Goal: Information Seeking & Learning: Compare options

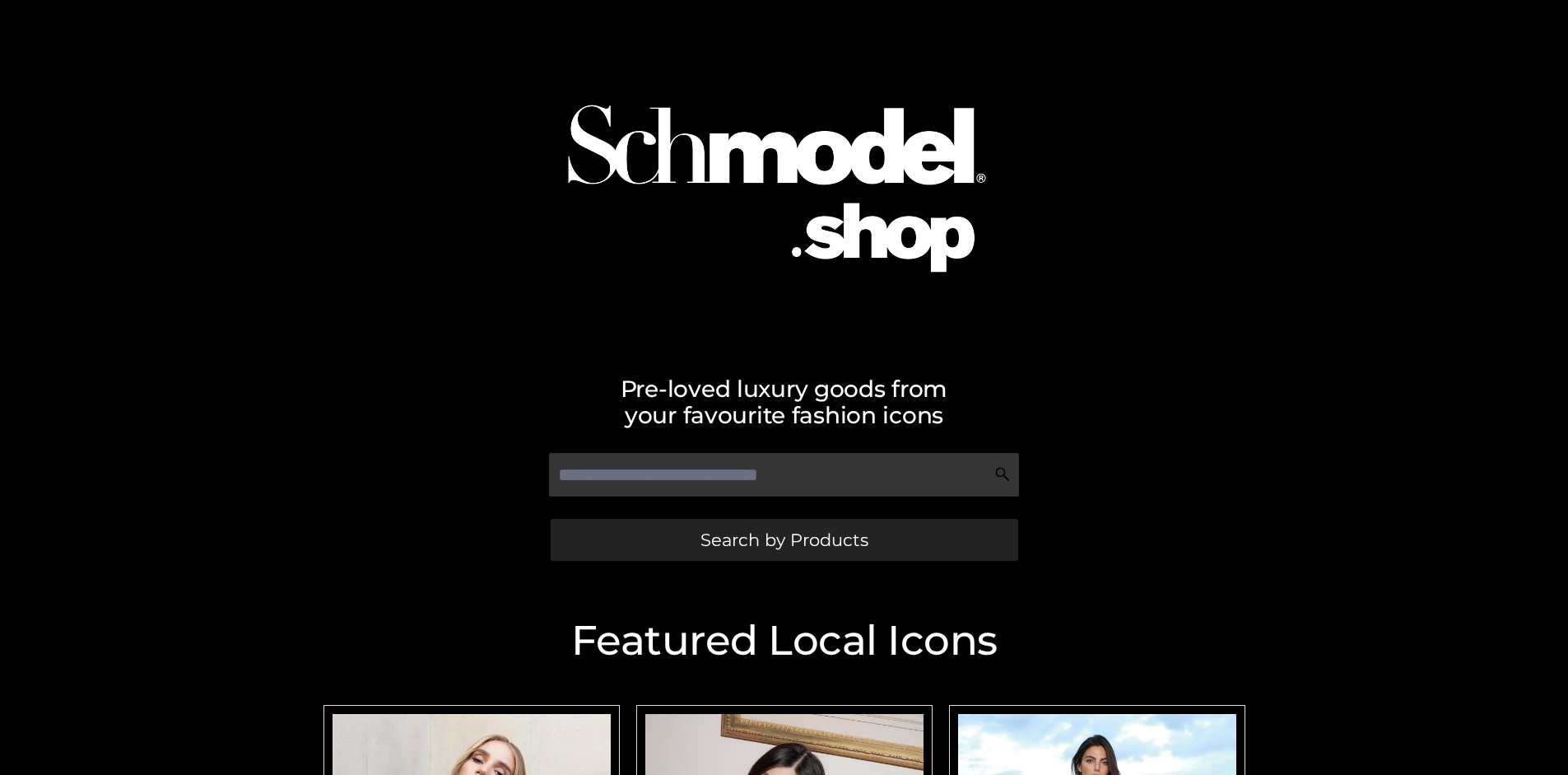
click at [783, 540] on span "Search by Products" at bounding box center [784, 540] width 168 height 17
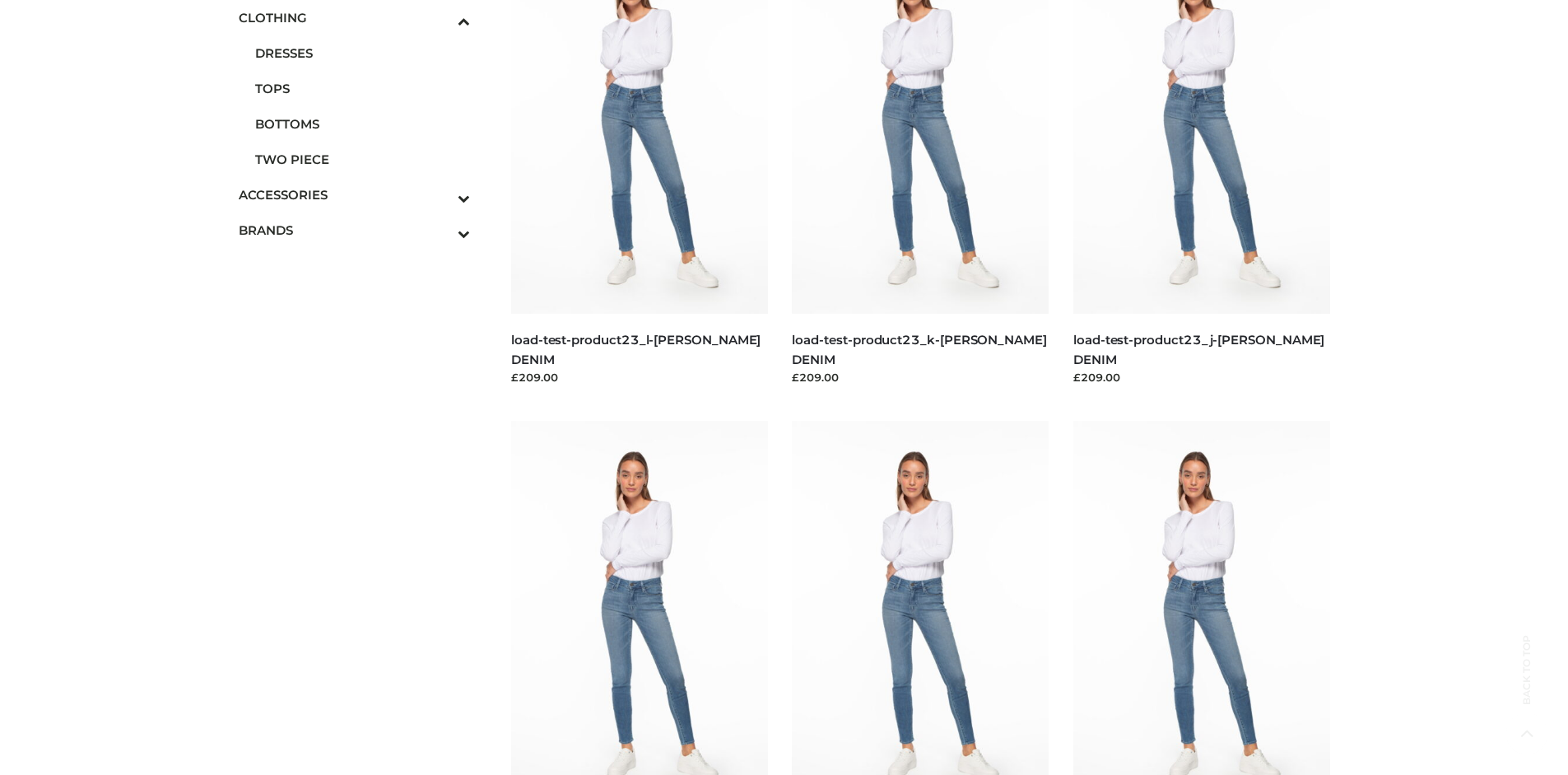
click at [362, 159] on span "TWO PIECE" at bounding box center [362, 159] width 216 height 19
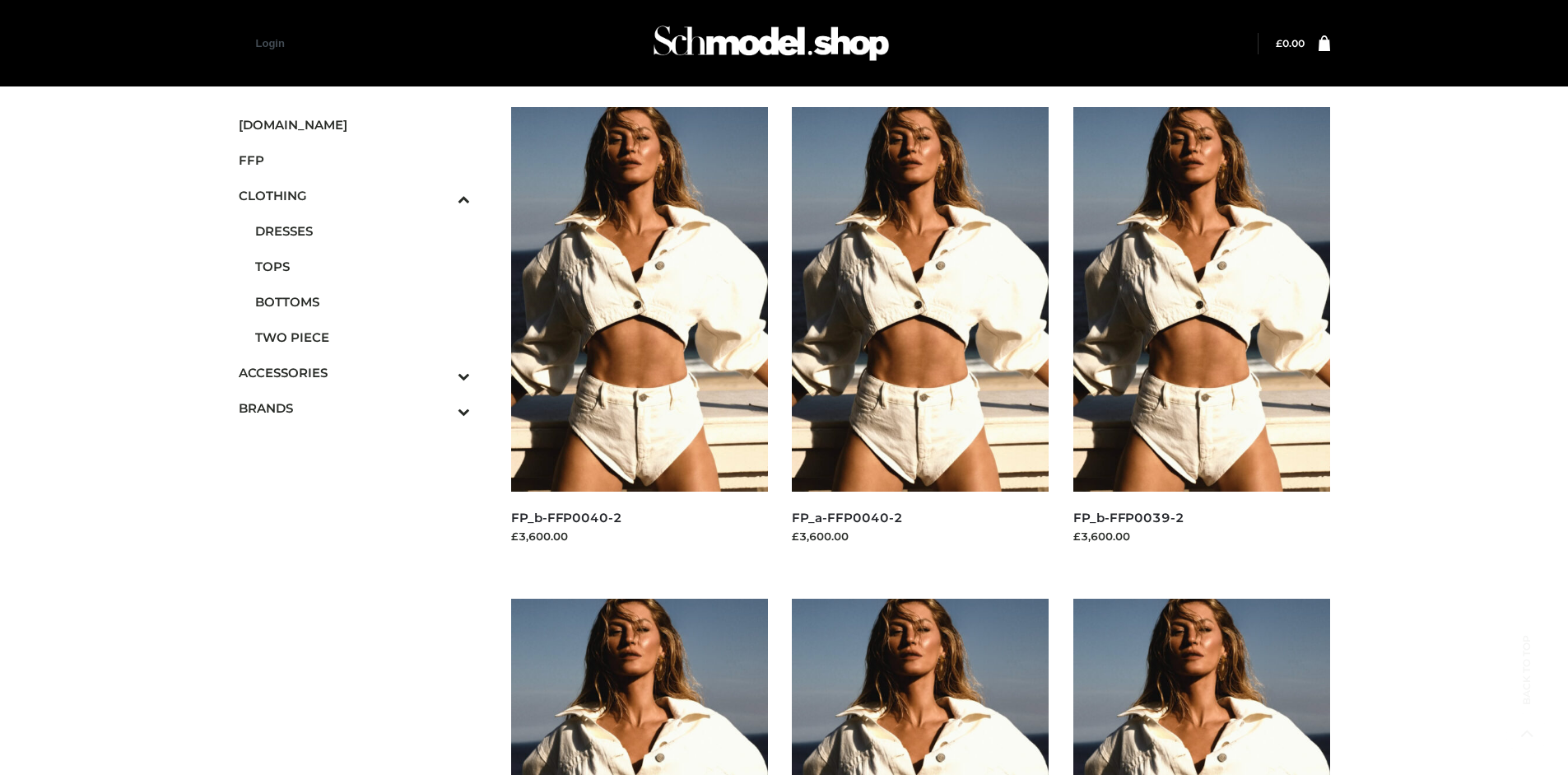
scroll to position [1267, 0]
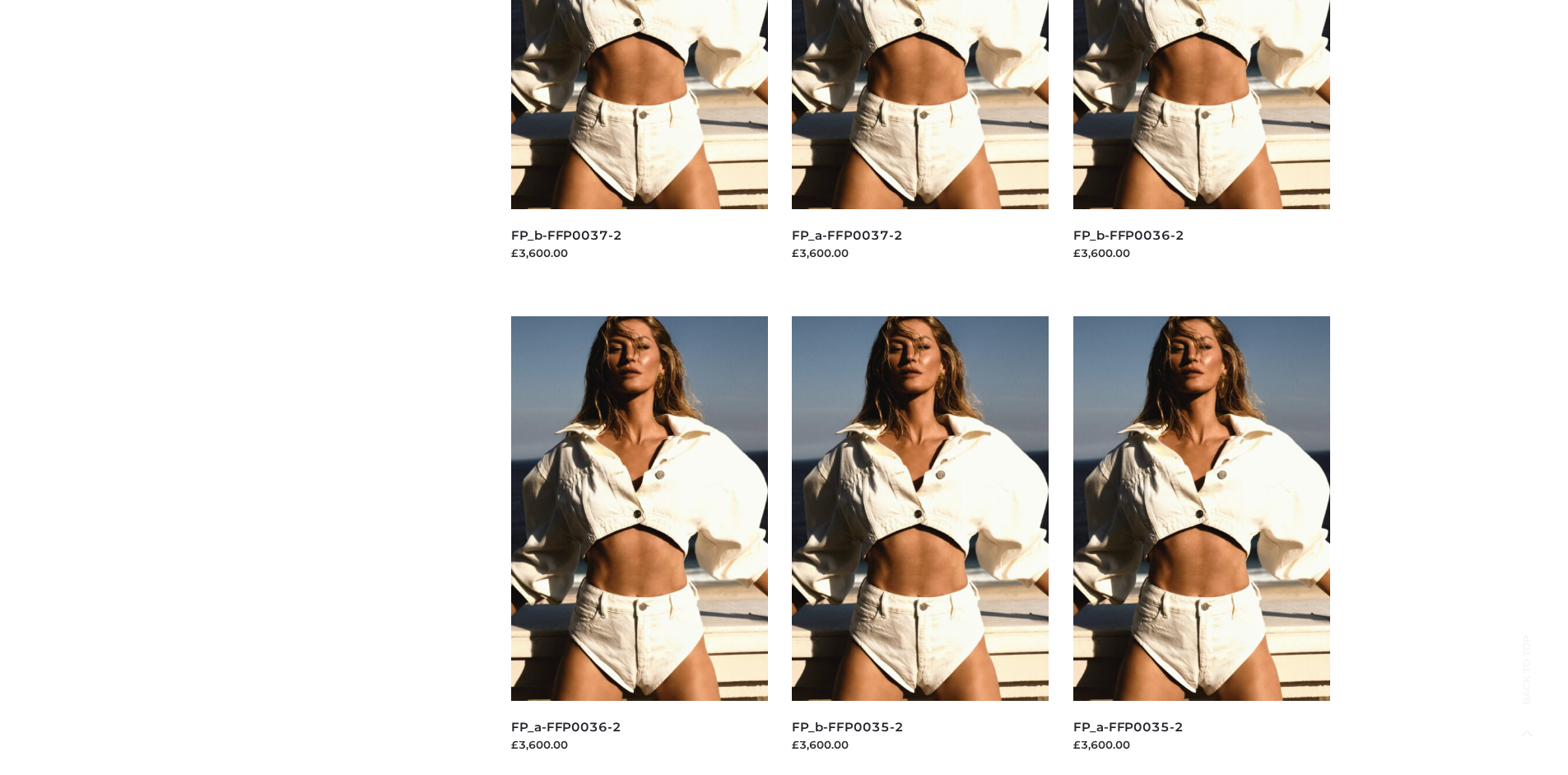
click at [920, 545] on img at bounding box center [920, 509] width 257 height 384
click at [1201, 545] on img at bounding box center [1201, 509] width 257 height 384
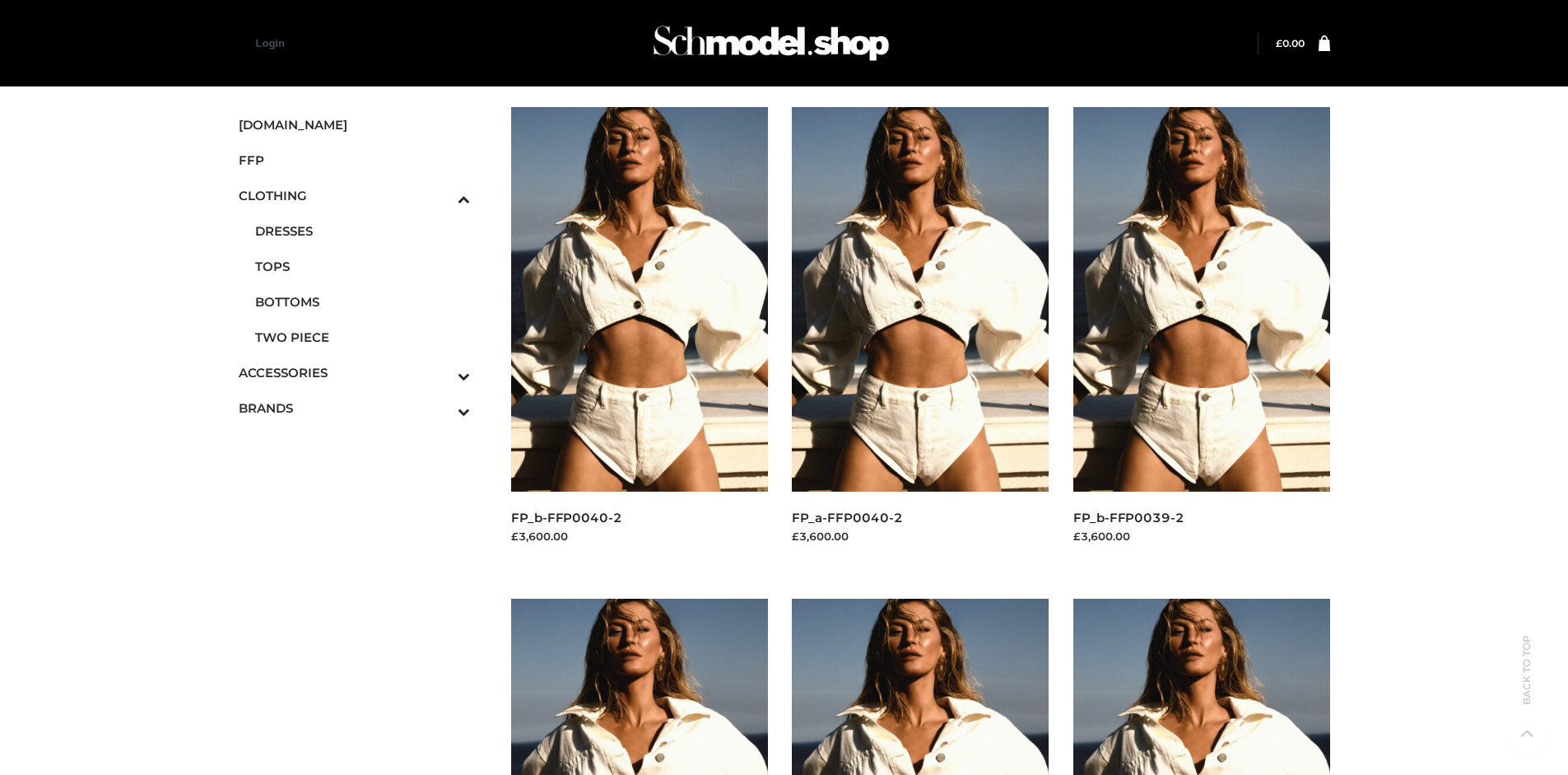
click at [639, 336] on img at bounding box center [639, 299] width 257 height 384
click at [1201, 336] on img at bounding box center [1201, 299] width 257 height 384
click at [441, 372] on icon "Toggle Submenu" at bounding box center [377, 376] width 184 height 19
click at [362, 301] on span "JEWELRY" at bounding box center [362, 301] width 216 height 19
click at [1201, 336] on img at bounding box center [1201, 299] width 257 height 384
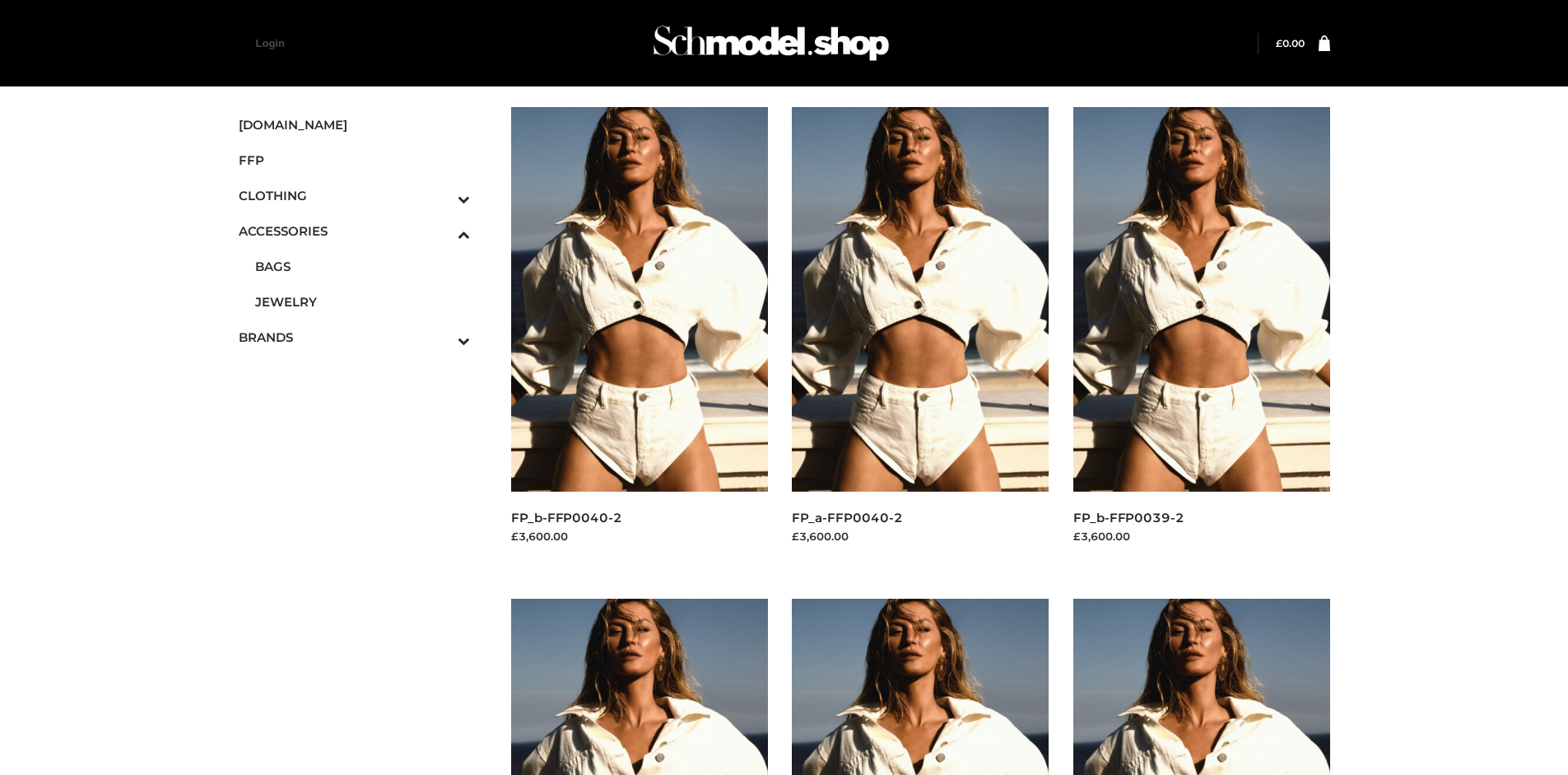
scroll to position [3250, 0]
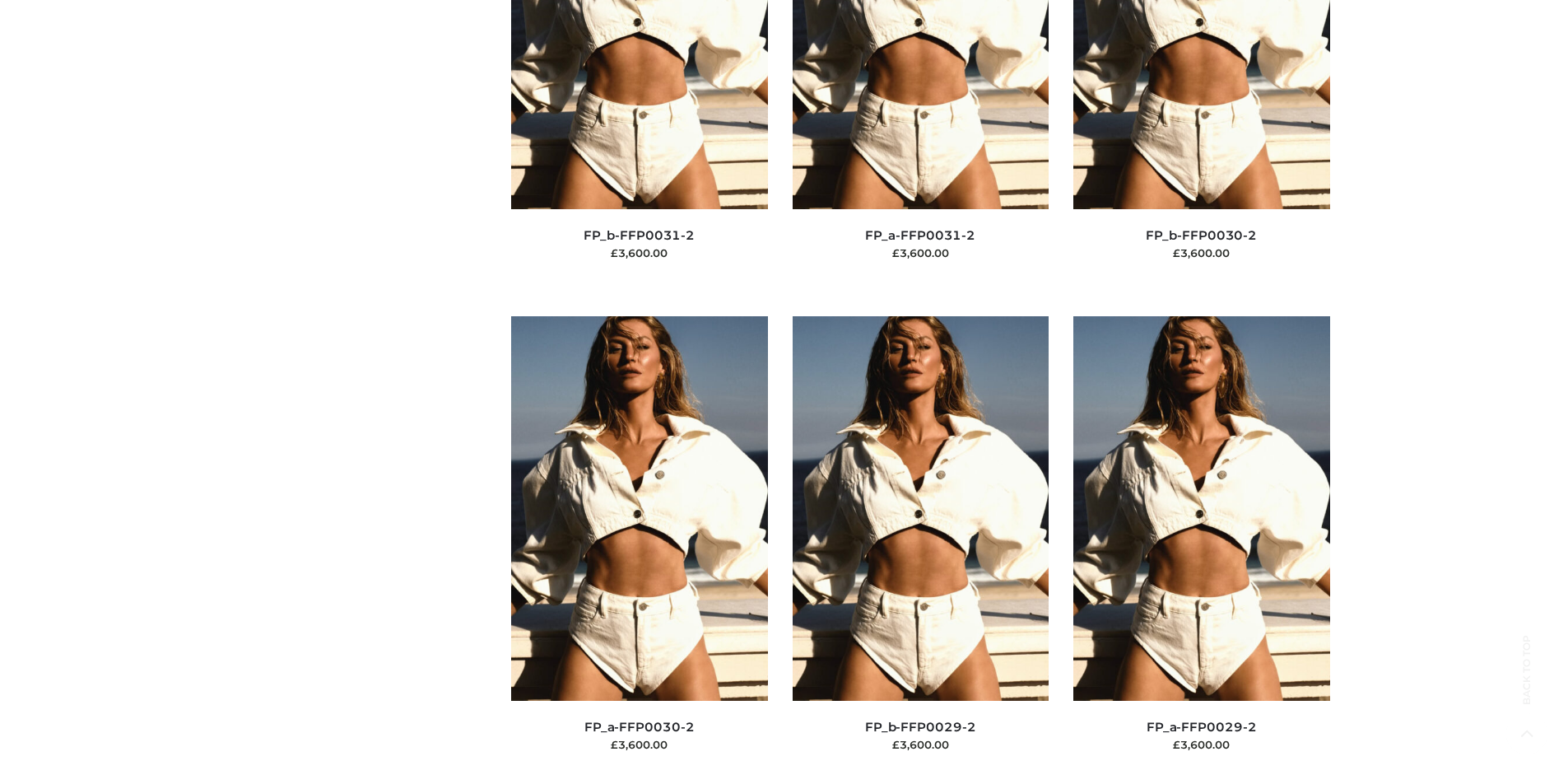
click at [1201, 545] on img at bounding box center [1201, 509] width 257 height 384
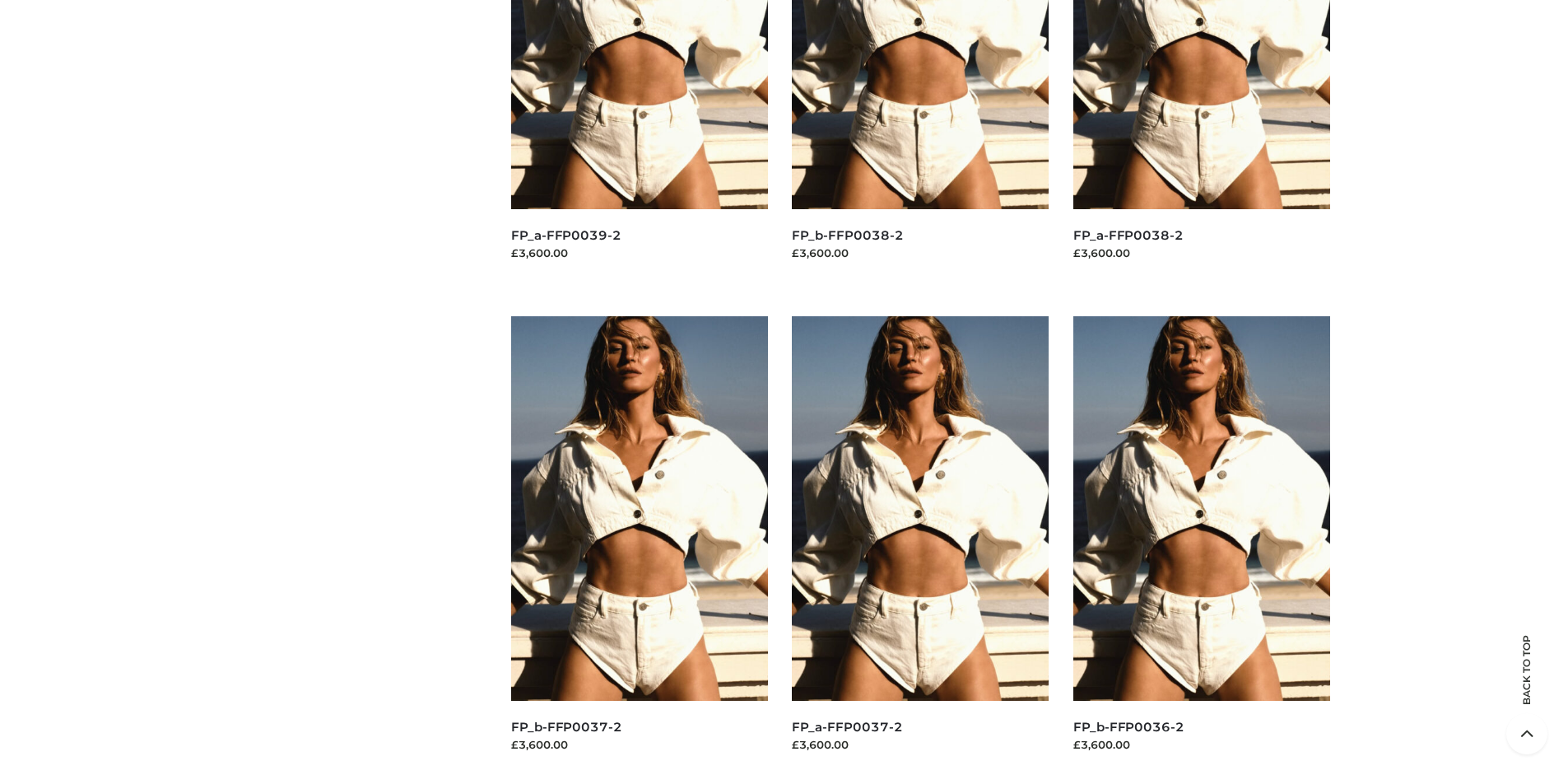
click at [639, 545] on img at bounding box center [639, 509] width 257 height 384
click at [1201, 545] on img at bounding box center [1201, 509] width 257 height 384
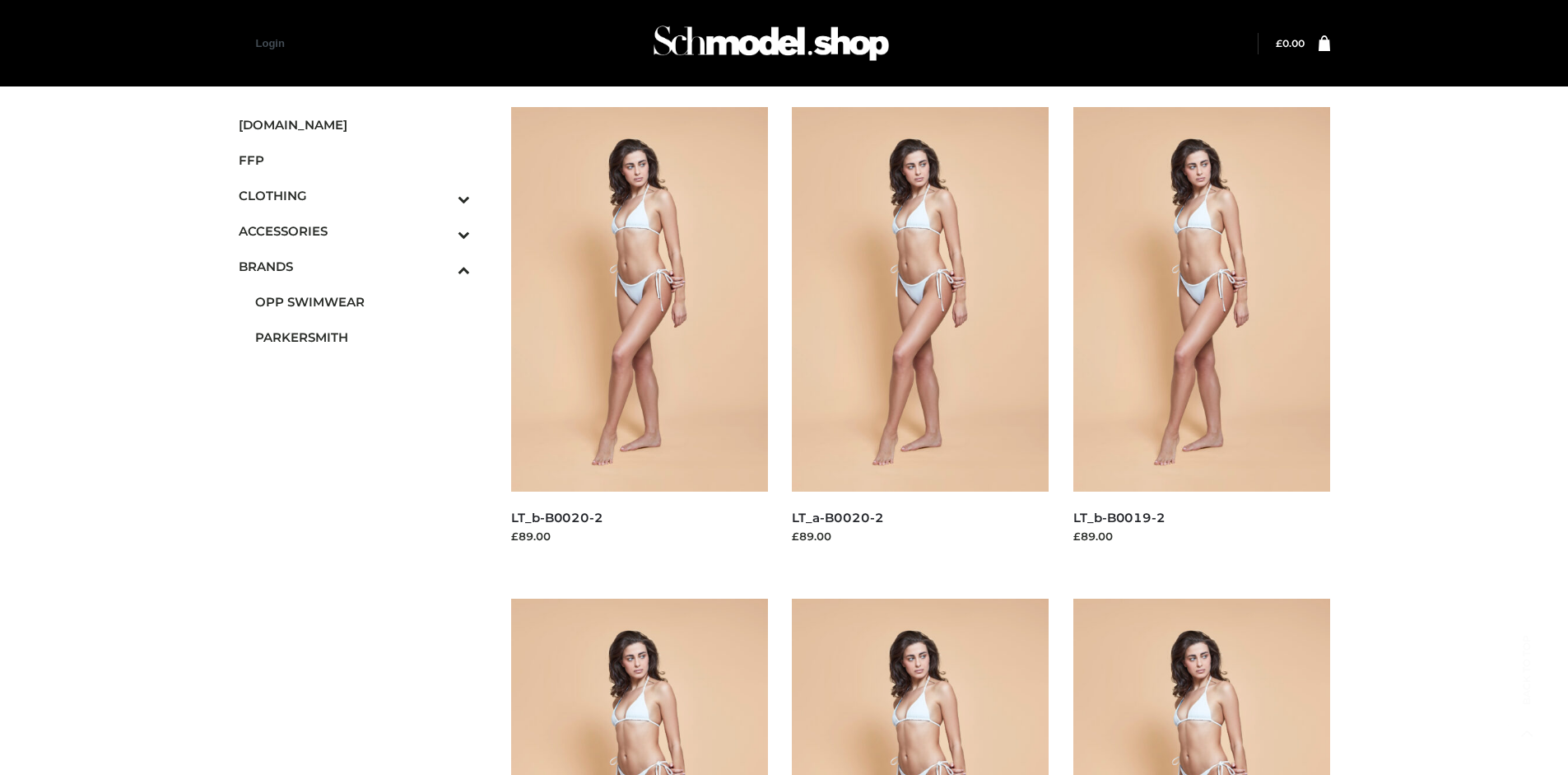
scroll to position [775, 0]
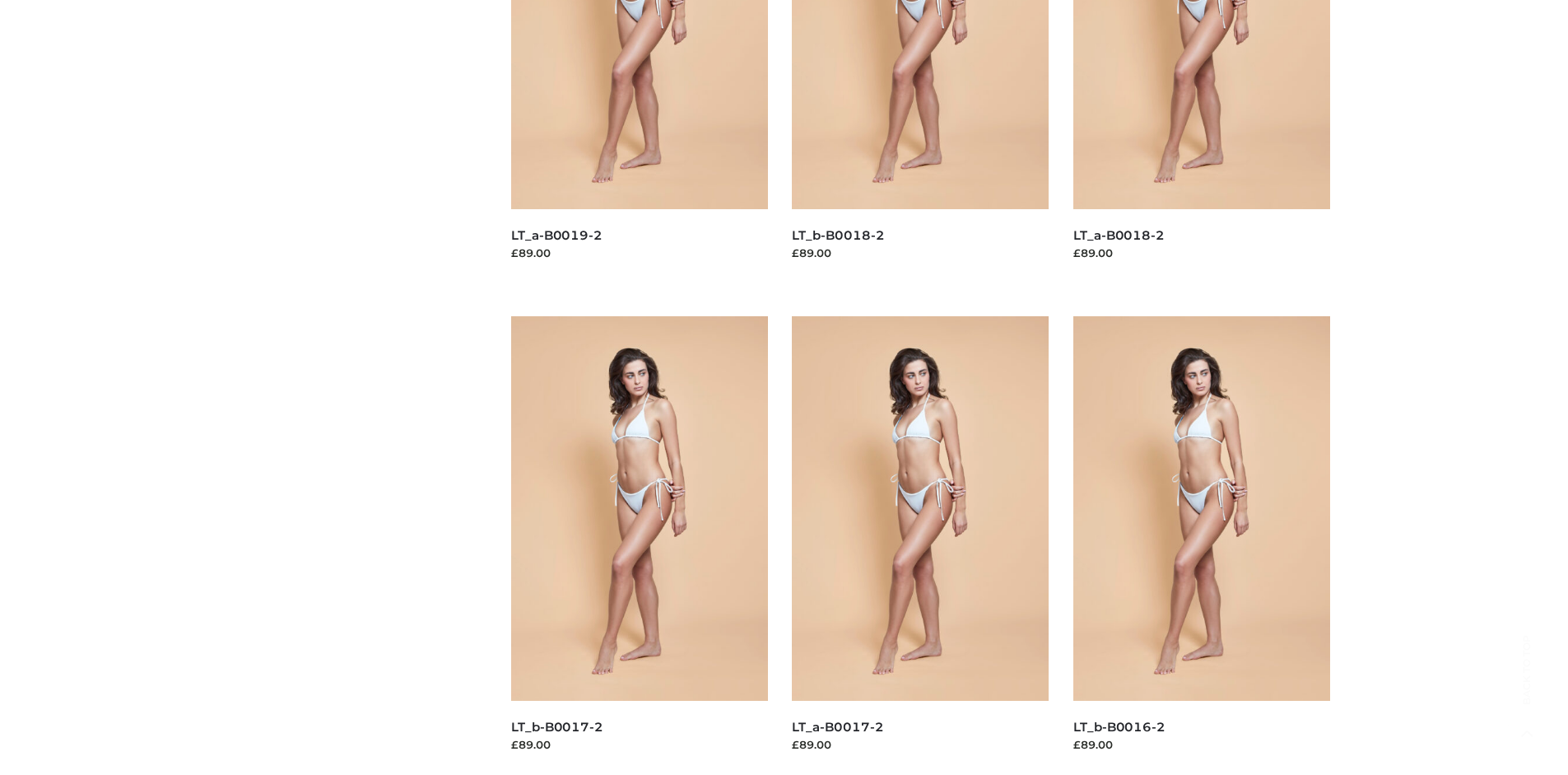
click at [639, 545] on img at bounding box center [639, 509] width 257 height 384
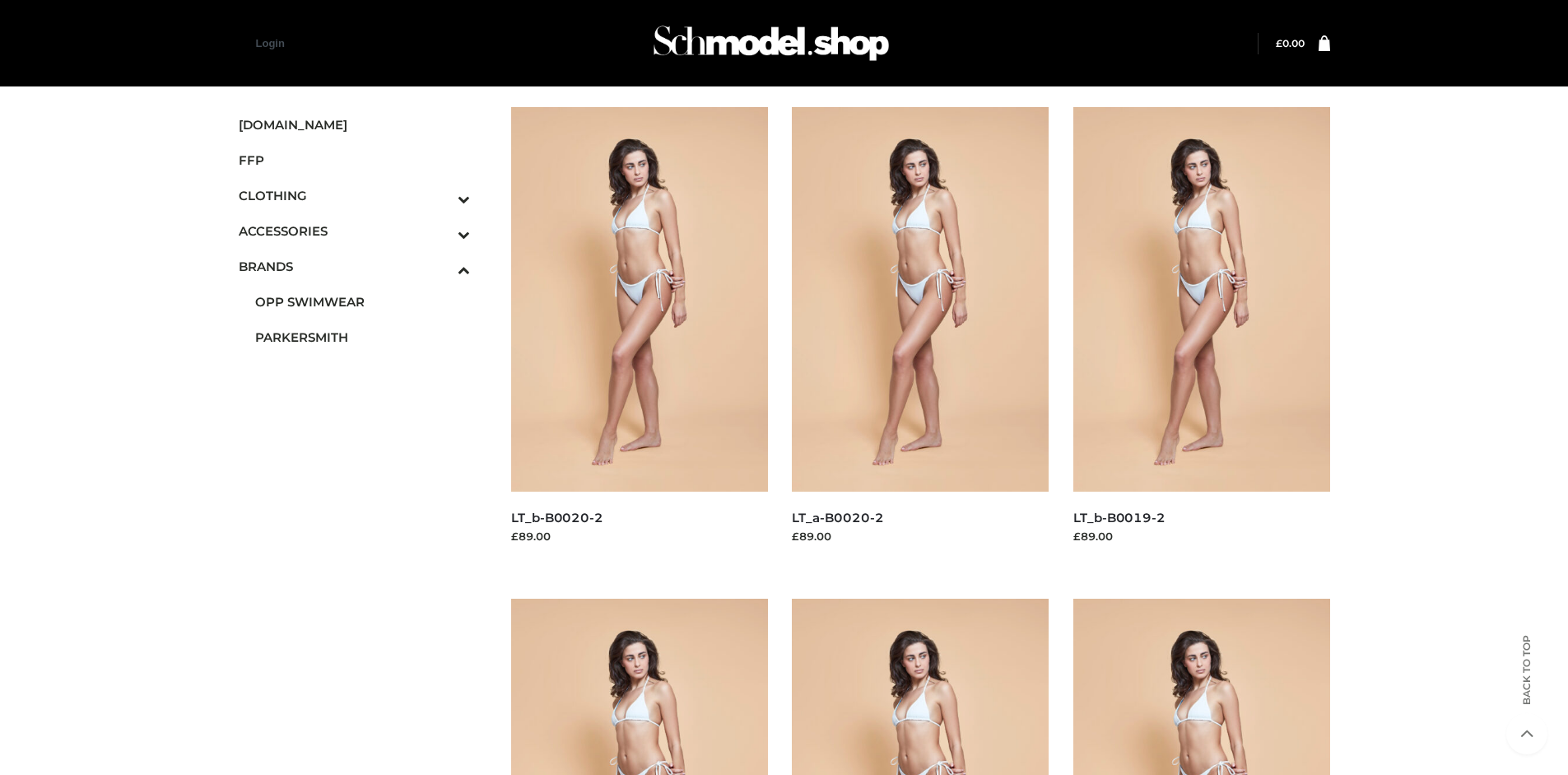
click at [639, 336] on img at bounding box center [639, 299] width 257 height 384
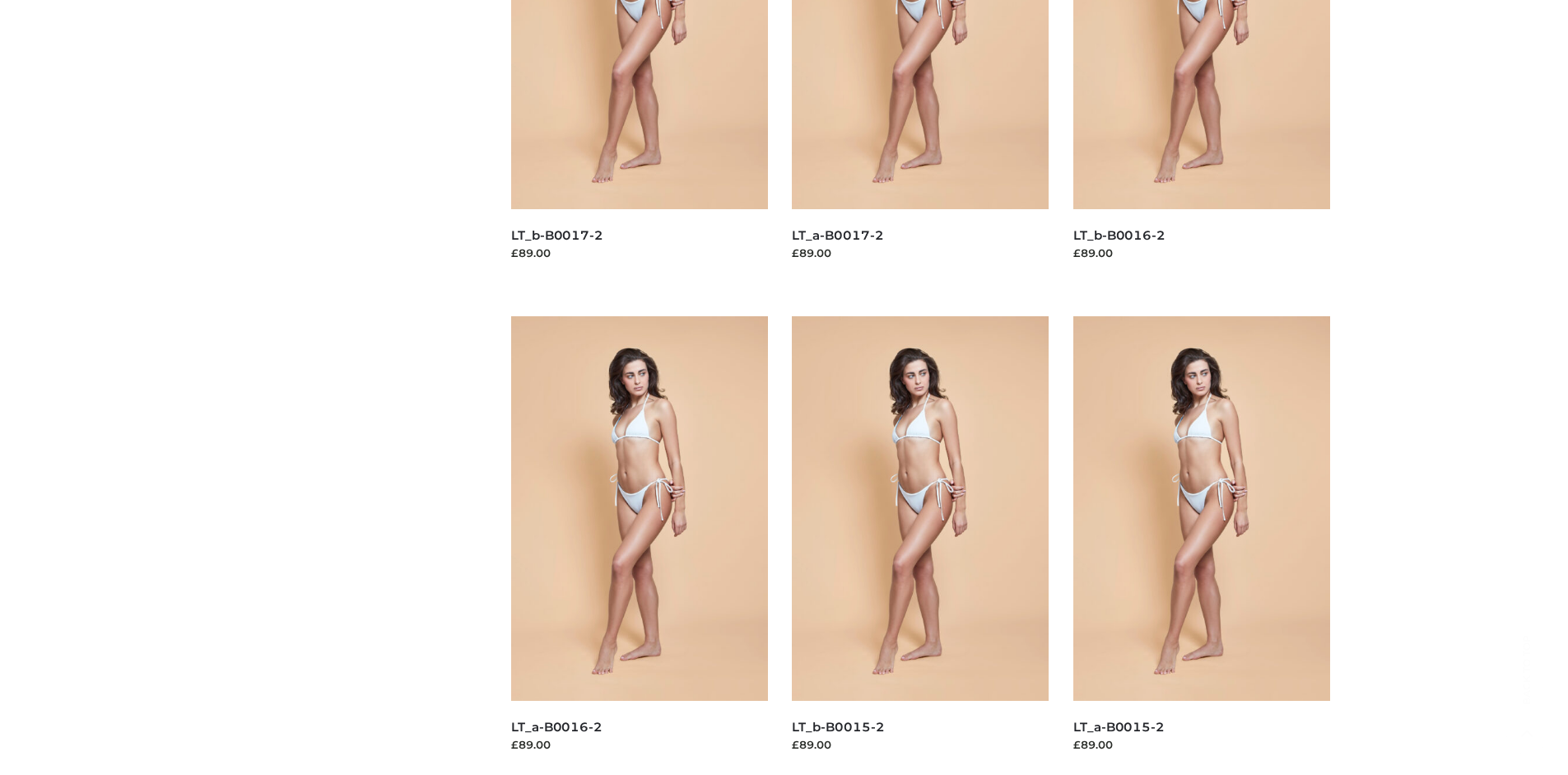
click at [920, 545] on img at bounding box center [920, 509] width 257 height 384
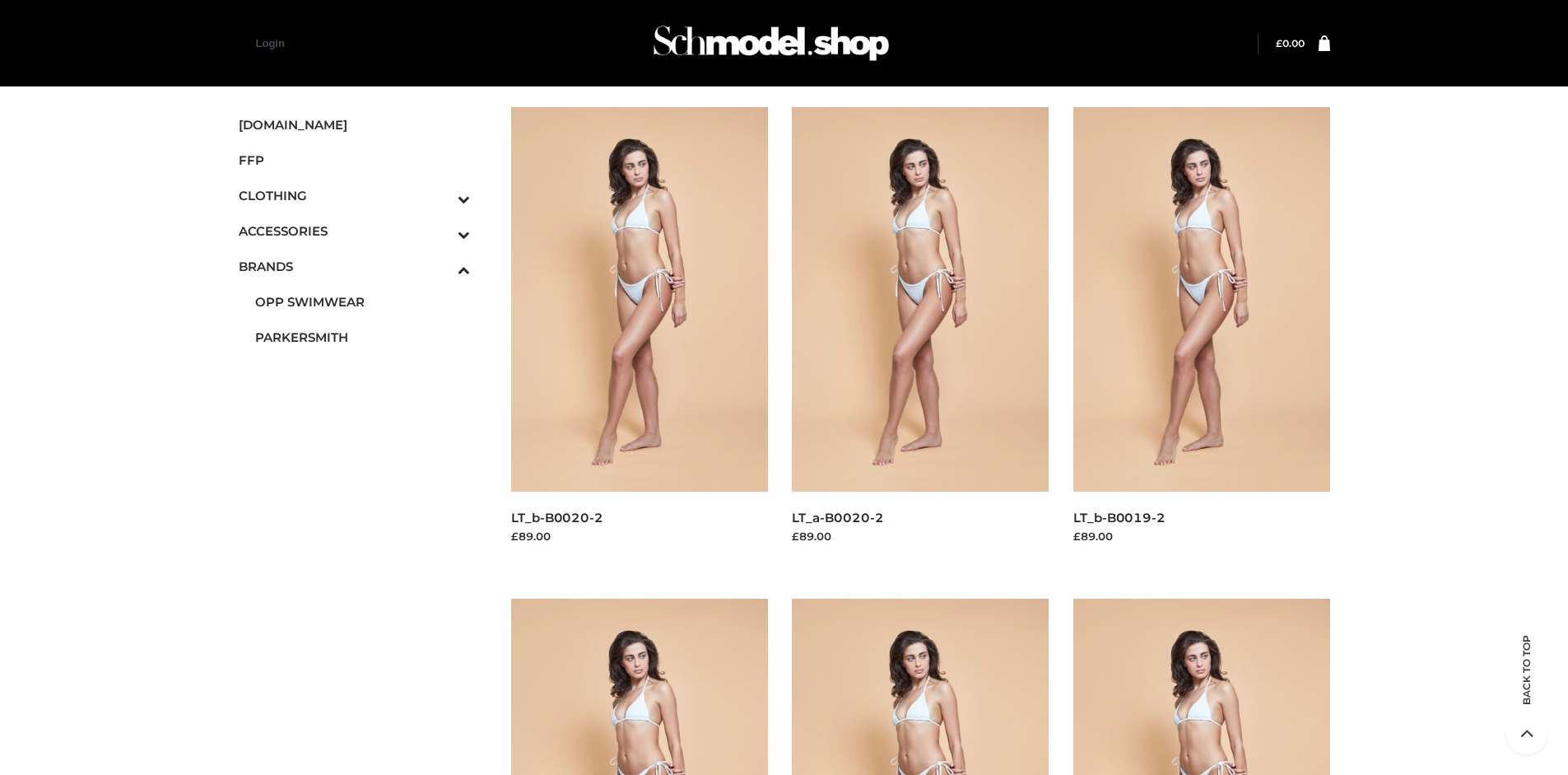
click at [1201, 336] on img at bounding box center [1201, 299] width 257 height 384
click at [354, 160] on span "FFP" at bounding box center [355, 160] width 232 height 19
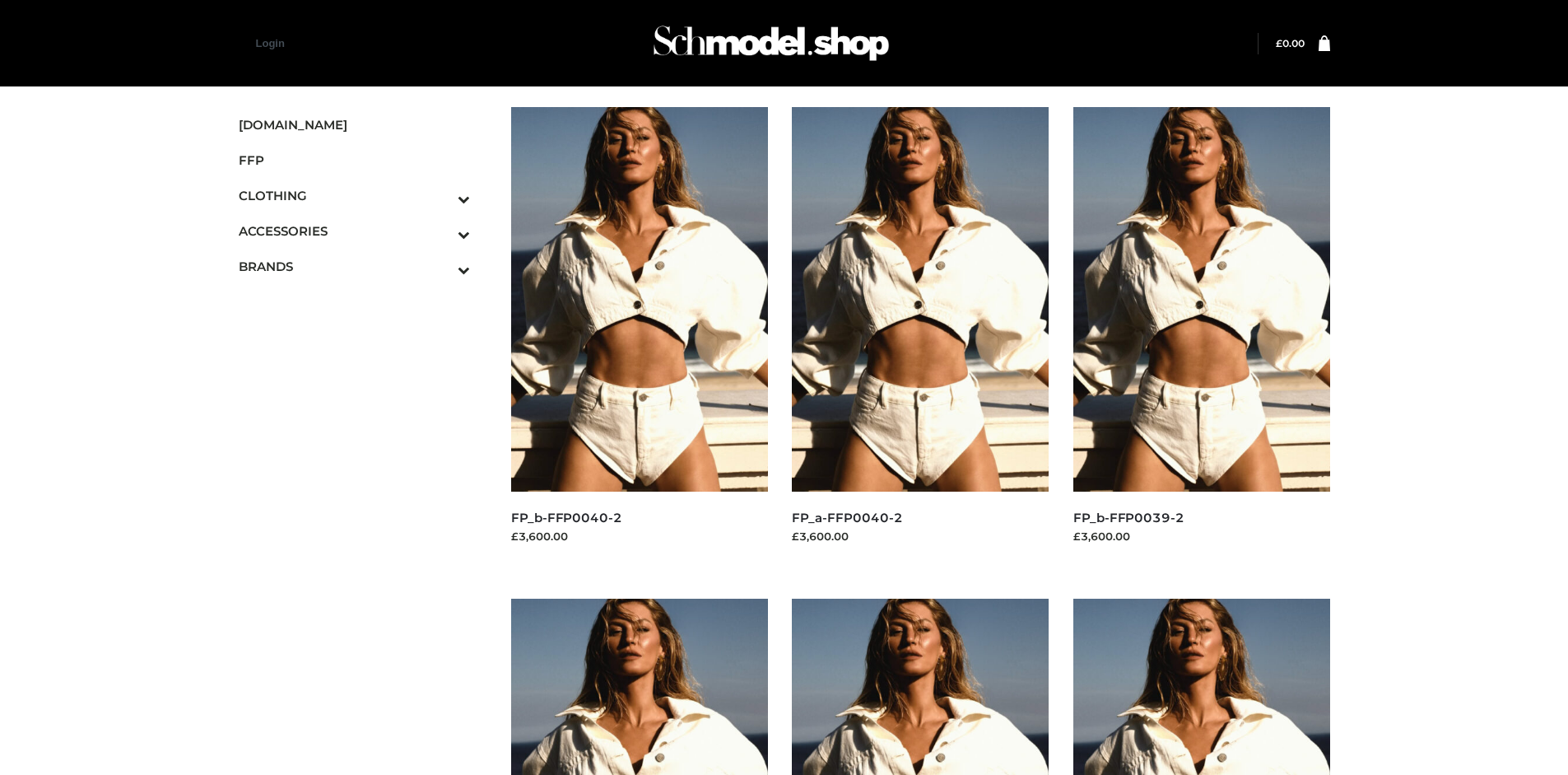
click at [639, 336] on img at bounding box center [639, 299] width 257 height 384
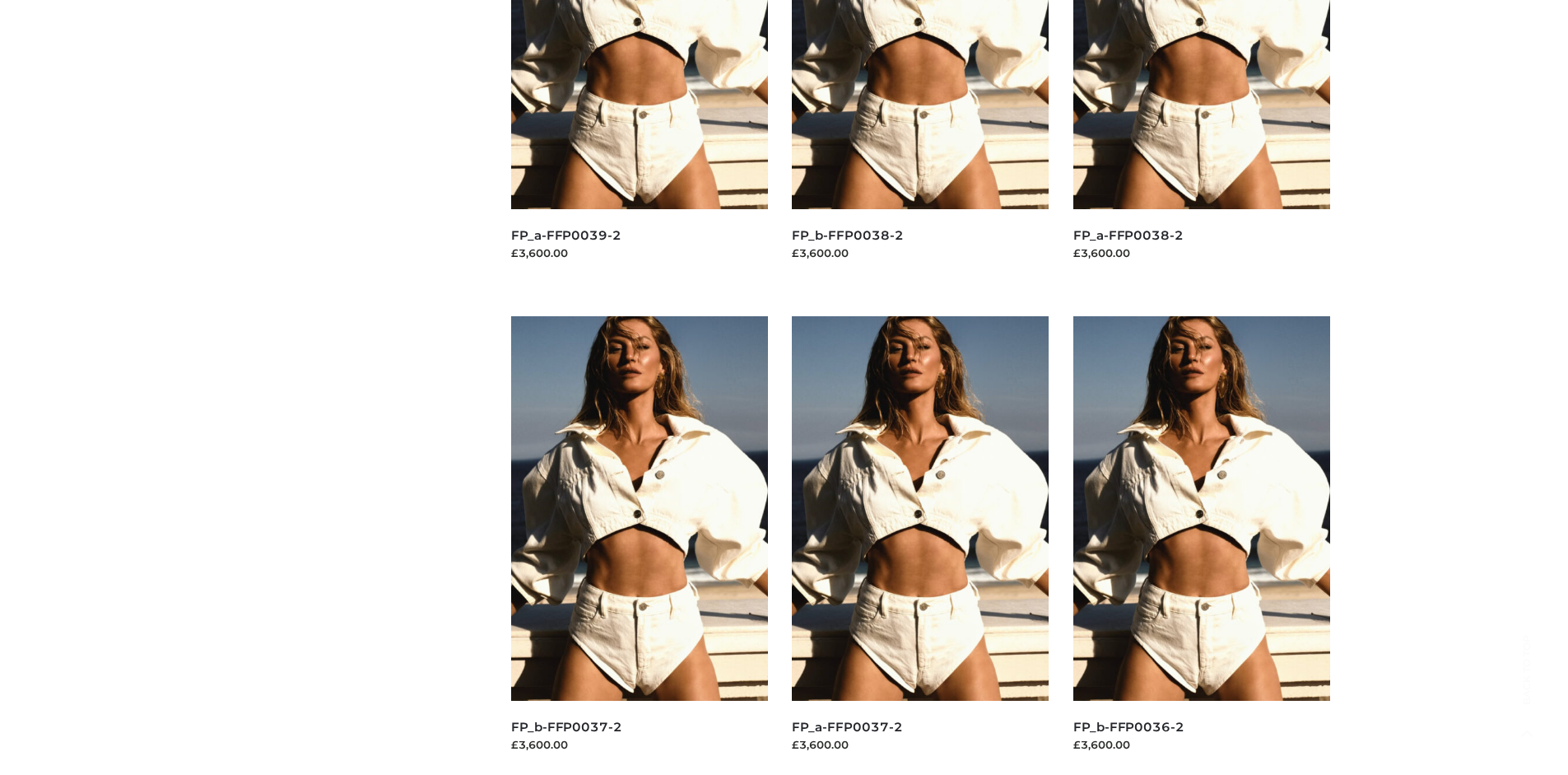
click at [920, 545] on img at bounding box center [920, 509] width 257 height 384
click at [639, 545] on img at bounding box center [639, 509] width 257 height 384
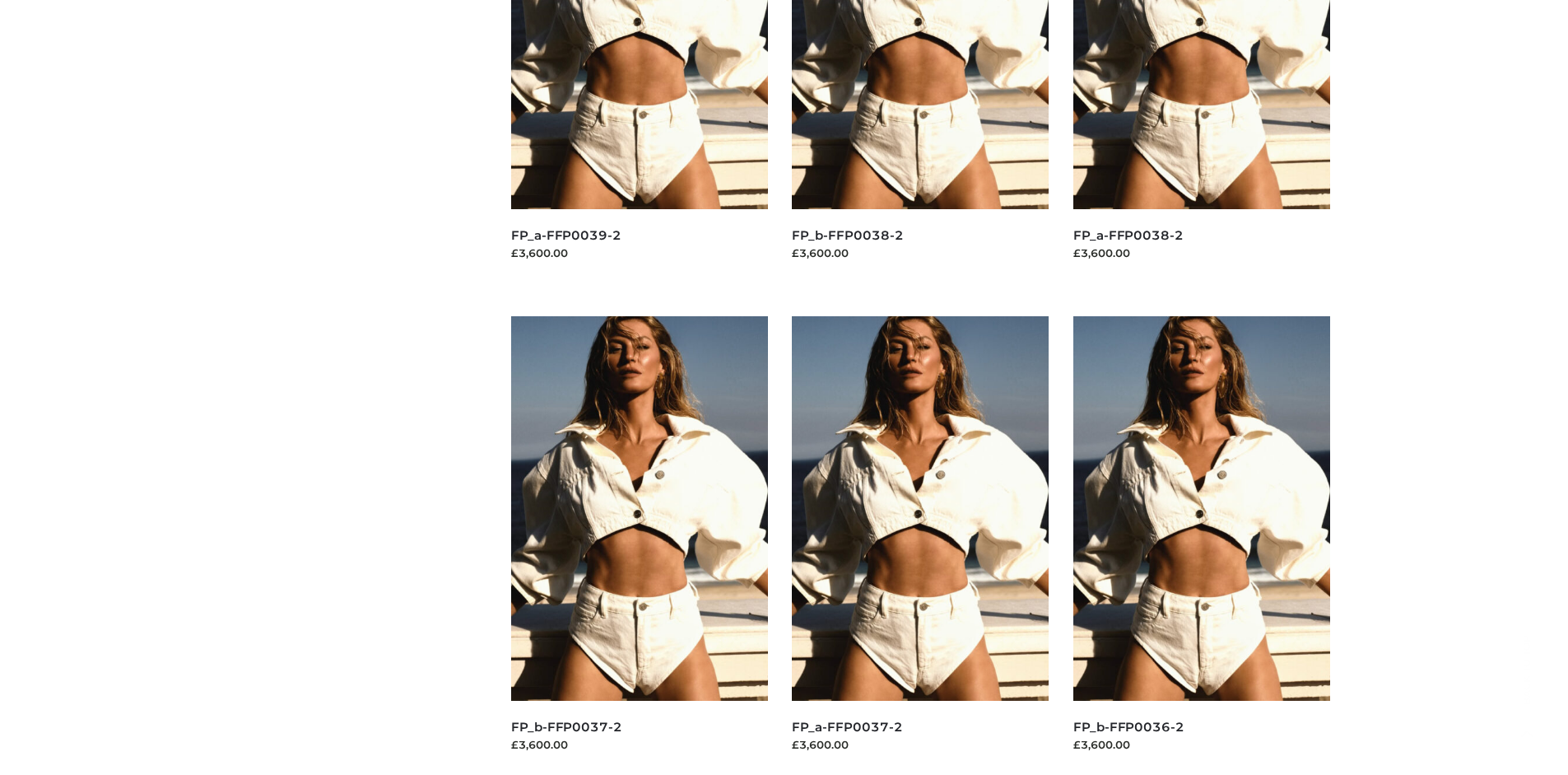
scroll to position [0, 0]
